Goal: Task Accomplishment & Management: Use online tool/utility

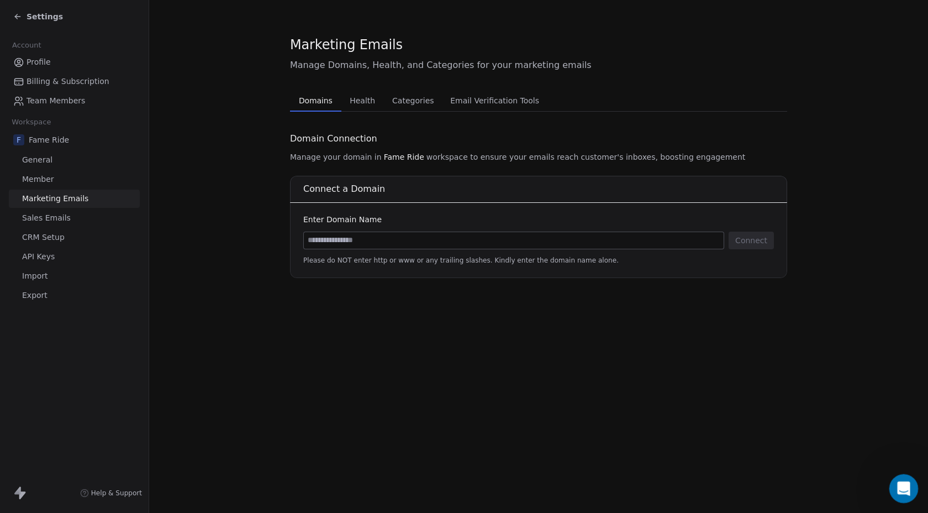
click at [907, 486] on icon "Open Intercom Messenger" at bounding box center [902, 487] width 18 height 18
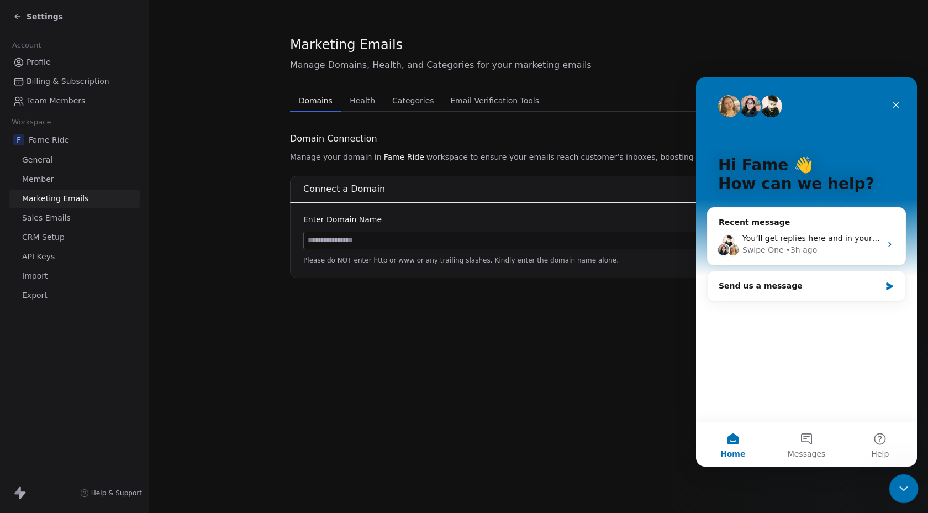
click at [894, 489] on div "Close Intercom Messenger" at bounding box center [902, 486] width 27 height 27
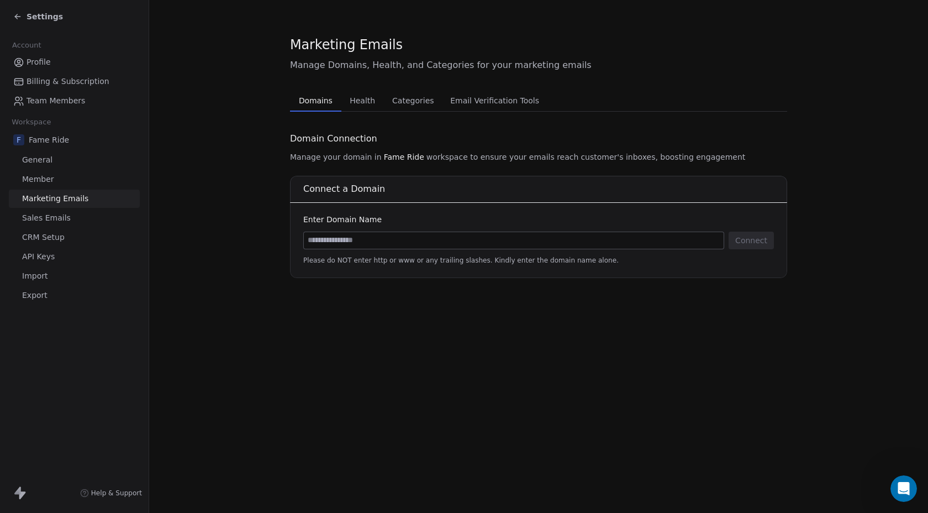
click at [52, 105] on span "Team Members" at bounding box center [56, 101] width 59 height 12
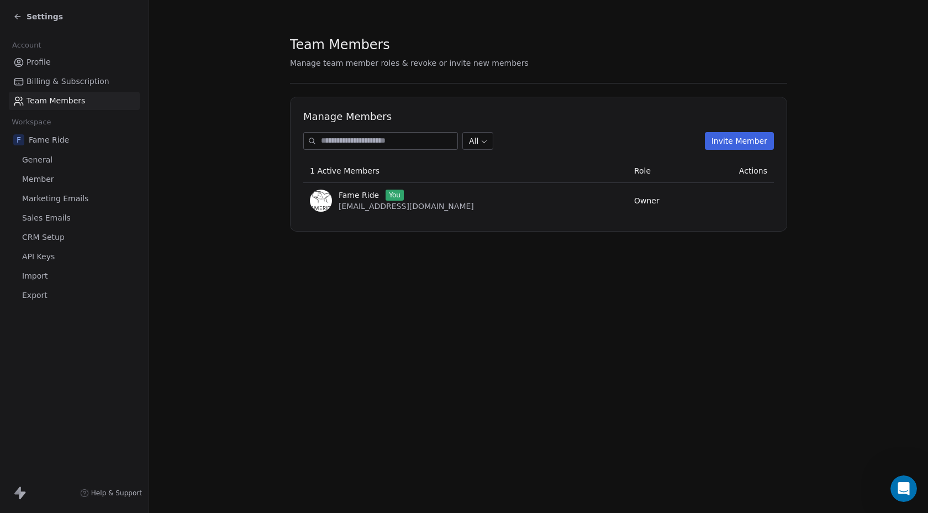
click at [60, 81] on span "Billing & Subscription" at bounding box center [68, 82] width 83 height 12
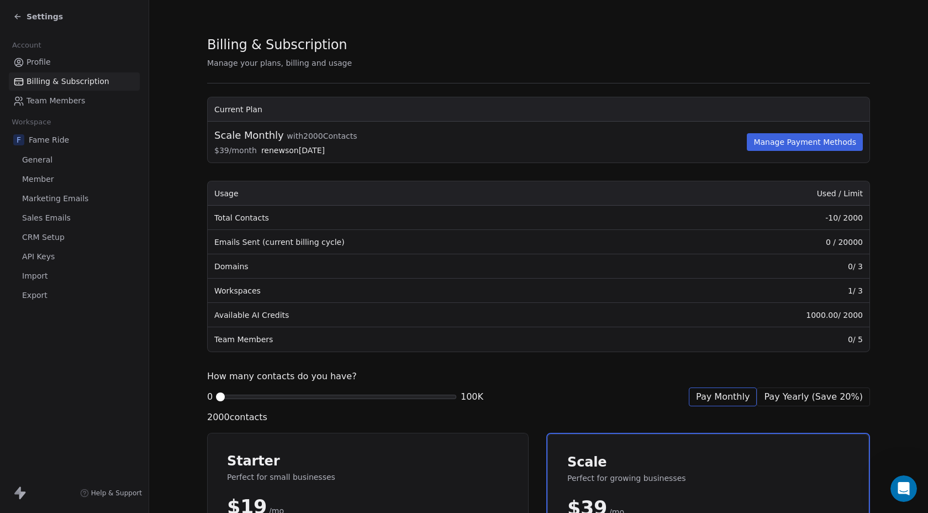
click at [59, 199] on span "Marketing Emails" at bounding box center [55, 199] width 66 height 12
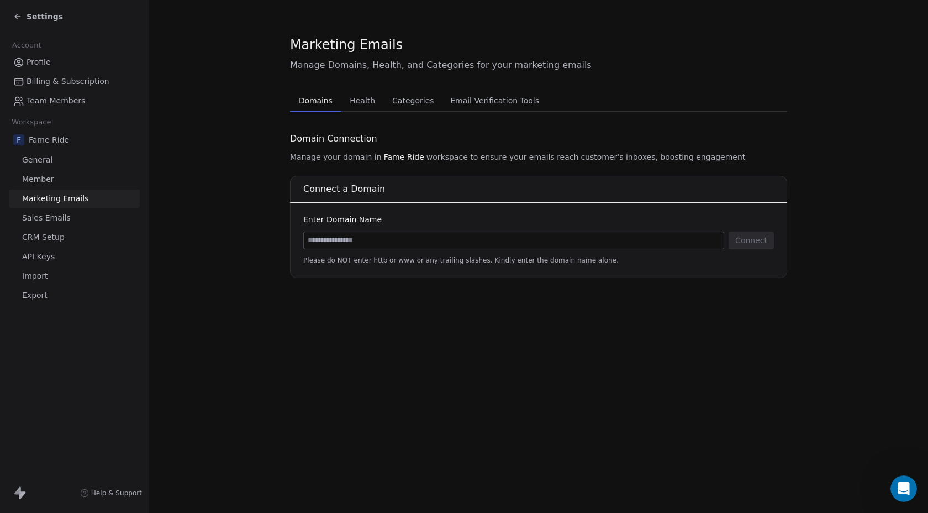
click at [347, 246] on input at bounding box center [514, 240] width 420 height 17
type input "**********"
click at [754, 233] on button "Connect" at bounding box center [751, 240] width 45 height 18
click at [18, 14] on icon at bounding box center [17, 16] width 9 height 9
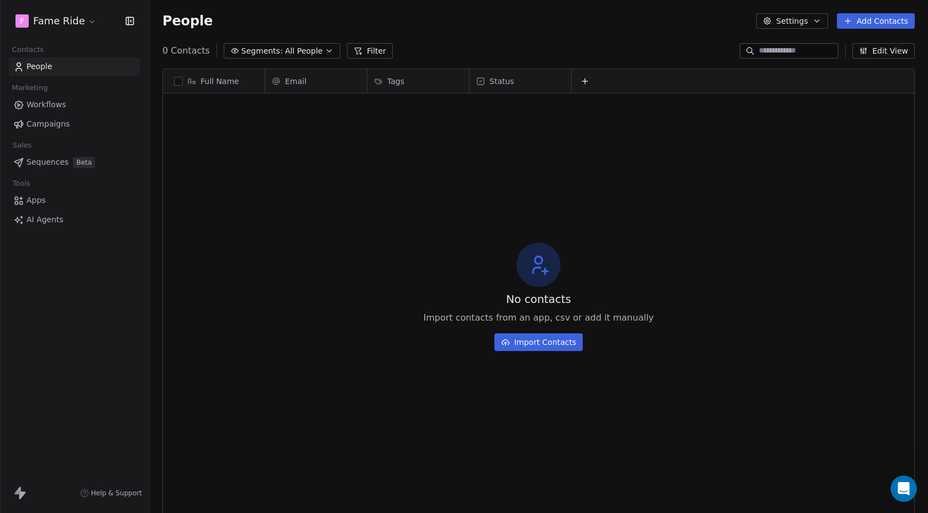
scroll to position [451, 779]
